Goal: Task Accomplishment & Management: Use online tool/utility

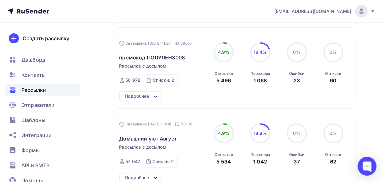
scroll to position [252, 0]
click at [41, 91] on span "Рассылки" at bounding box center [33, 90] width 25 height 8
click at [31, 121] on span "Шаблоны" at bounding box center [33, 120] width 24 height 8
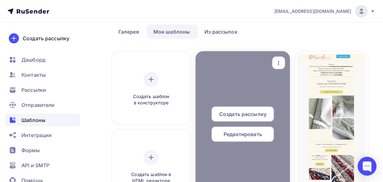
scroll to position [25, 0]
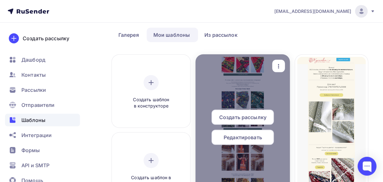
click at [280, 65] on icon "button" at bounding box center [279, 67] width 8 height 8
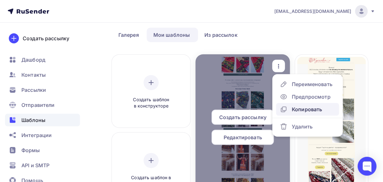
click at [299, 111] on div "Копировать" at bounding box center [307, 110] width 30 height 8
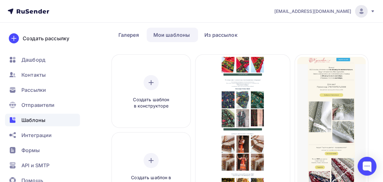
drag, startPoint x: 245, startPoint y: 142, endPoint x: 294, endPoint y: 64, distance: 91.7
click at [276, 42] on ul "Галерея Мои шаблоны Из рассылок" at bounding box center [234, 35] width 244 height 14
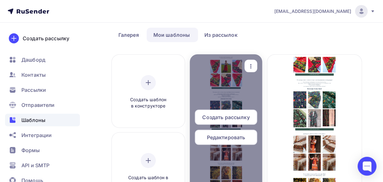
click at [233, 140] on span "Редактировать" at bounding box center [226, 138] width 38 height 8
